Goal: Complete application form

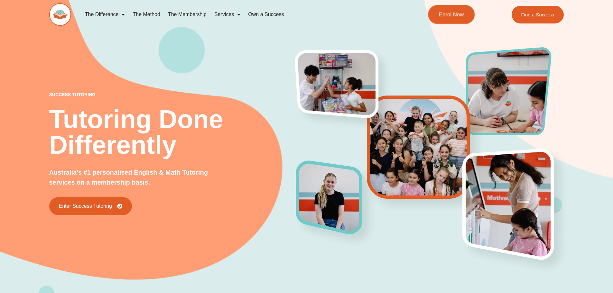
click at [442, 19] on link "Enrol Now" at bounding box center [451, 14] width 47 height 19
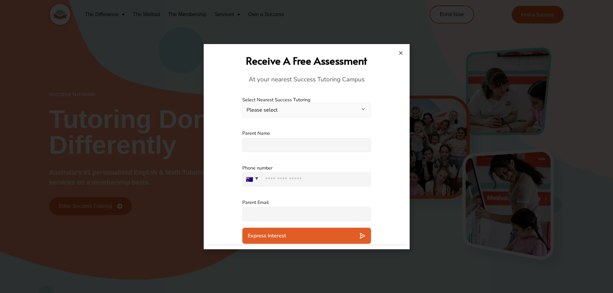
click at [307, 110] on button "Please select" at bounding box center [306, 110] width 129 height 14
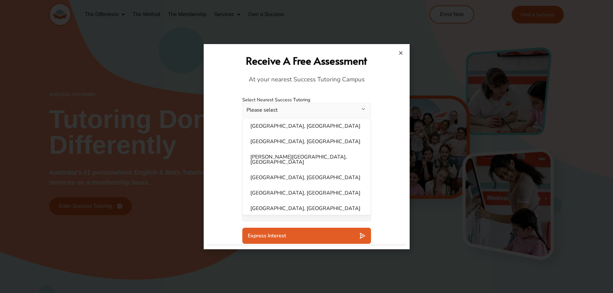
scroll to position [193, 0]
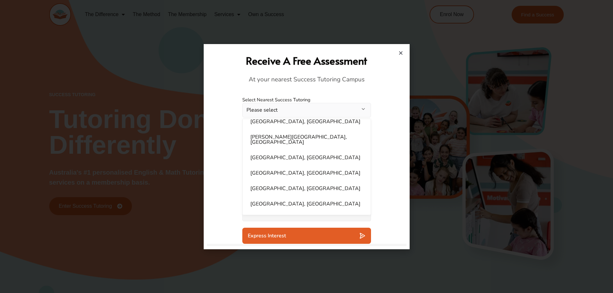
click at [287, 152] on li "Hornsby, NSW" at bounding box center [307, 157] width 120 height 13
select select "**********"
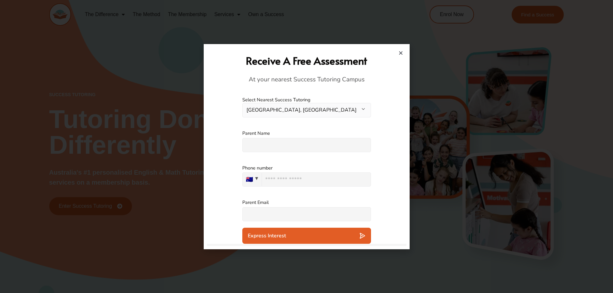
click at [284, 146] on input "text" at bounding box center [306, 145] width 129 height 14
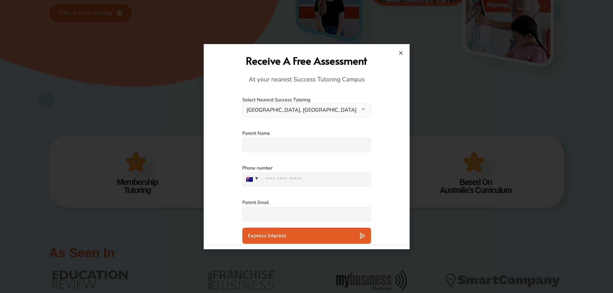
click at [400, 53] on icon "Close" at bounding box center [400, 53] width 5 height 5
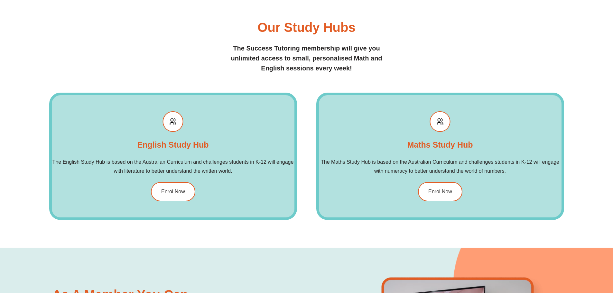
scroll to position [901, 0]
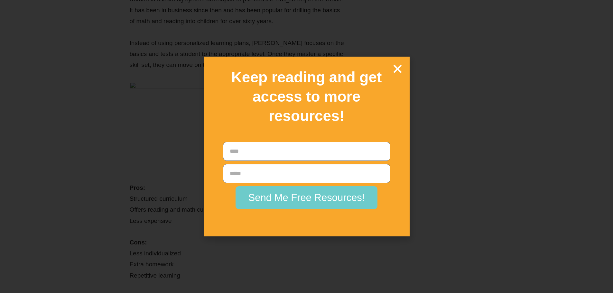
scroll to position [1738, 0]
click at [396, 67] on icon "Close" at bounding box center [397, 68] width 11 height 11
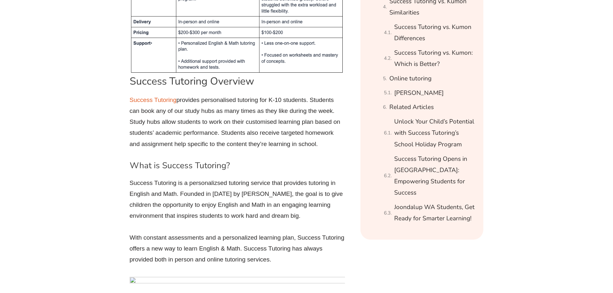
scroll to position [708, 0]
